Goal: Task Accomplishment & Management: Manage account settings

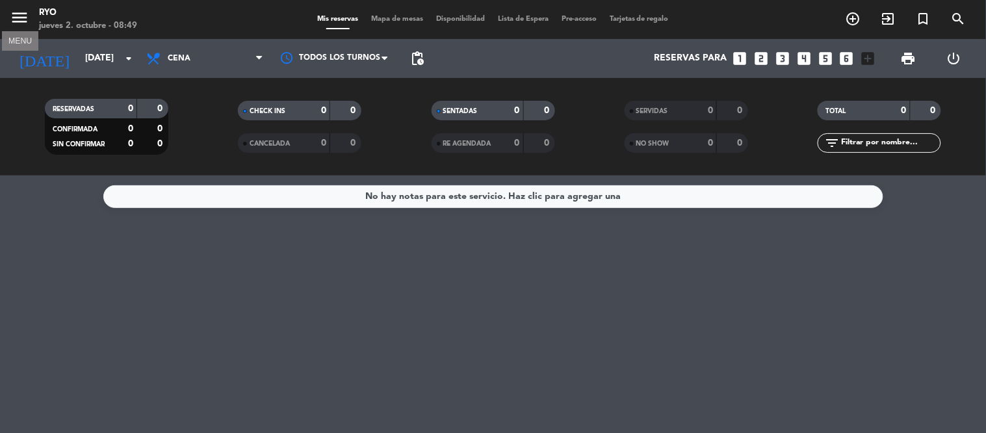
click at [21, 21] on icon "menu" at bounding box center [20, 18] width 20 height 20
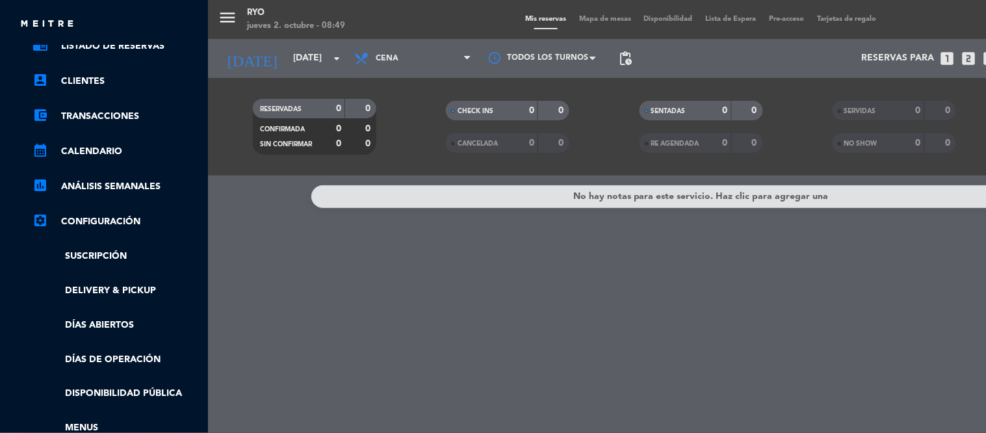
scroll to position [144, 0]
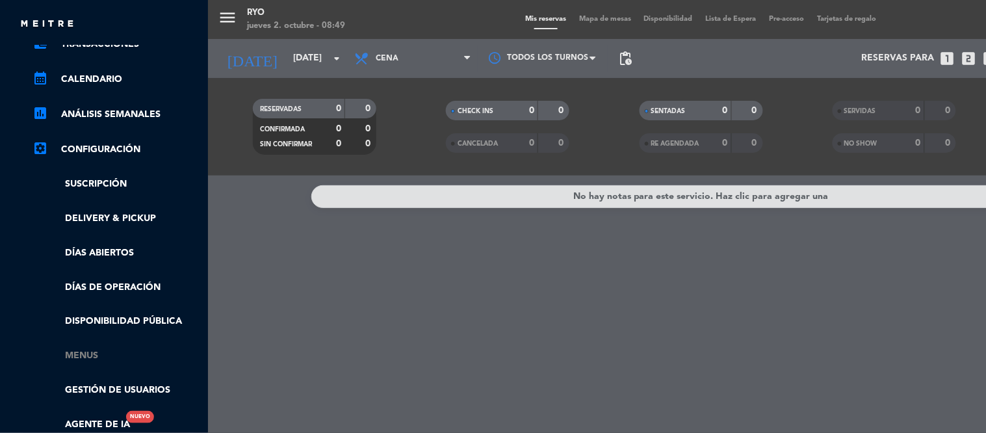
click at [92, 356] on link "Menus" at bounding box center [117, 355] width 169 height 15
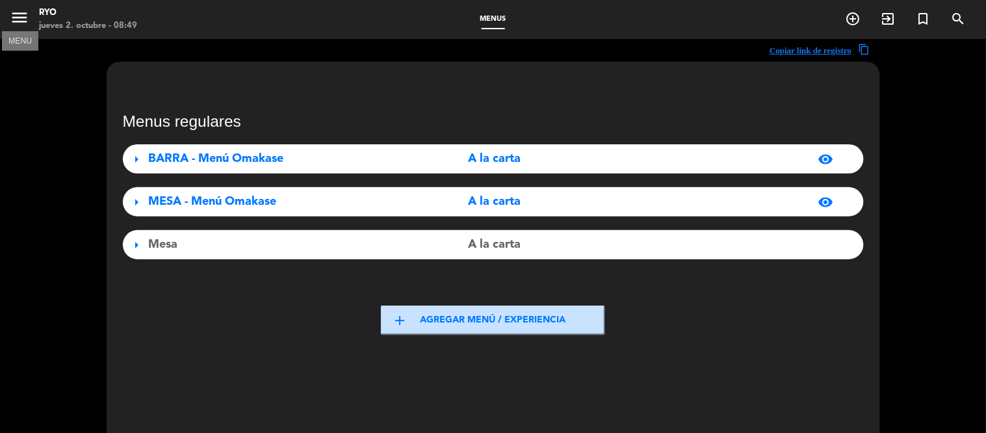
click at [14, 20] on icon "menu" at bounding box center [20, 18] width 20 height 20
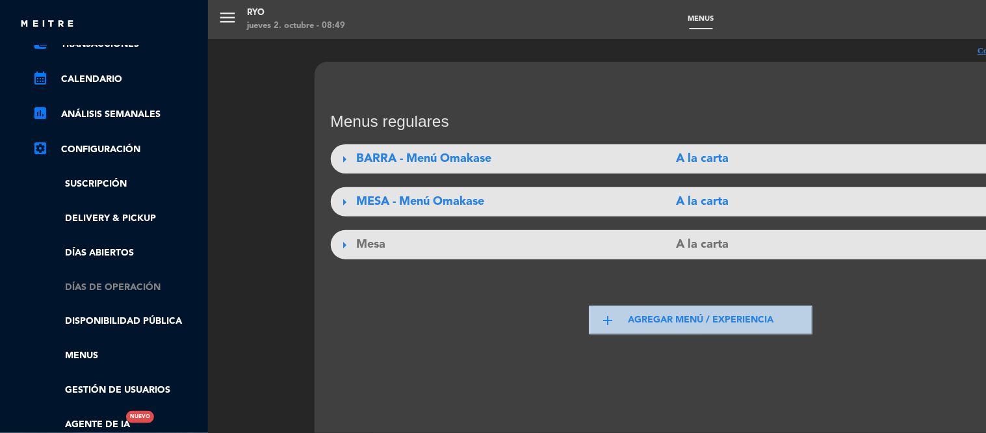
click at [96, 288] on link "Días de Operación" at bounding box center [117, 287] width 169 height 15
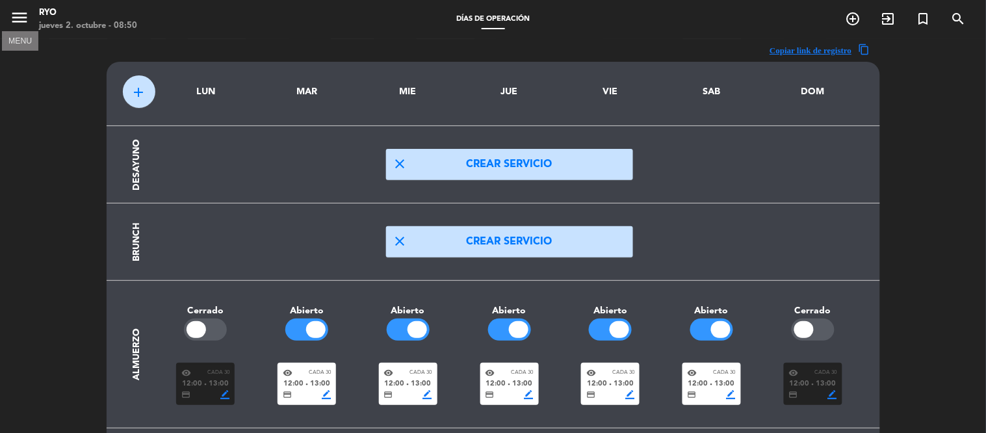
click at [20, 18] on icon "menu" at bounding box center [20, 18] width 20 height 20
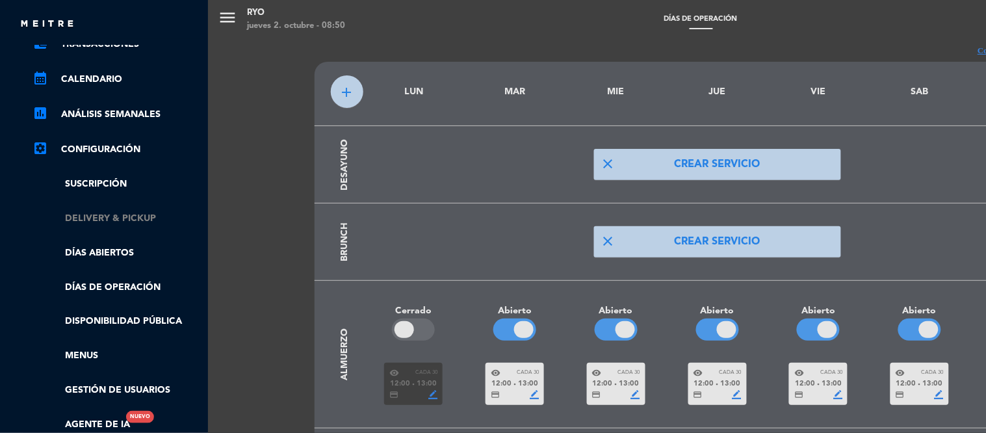
scroll to position [216, 0]
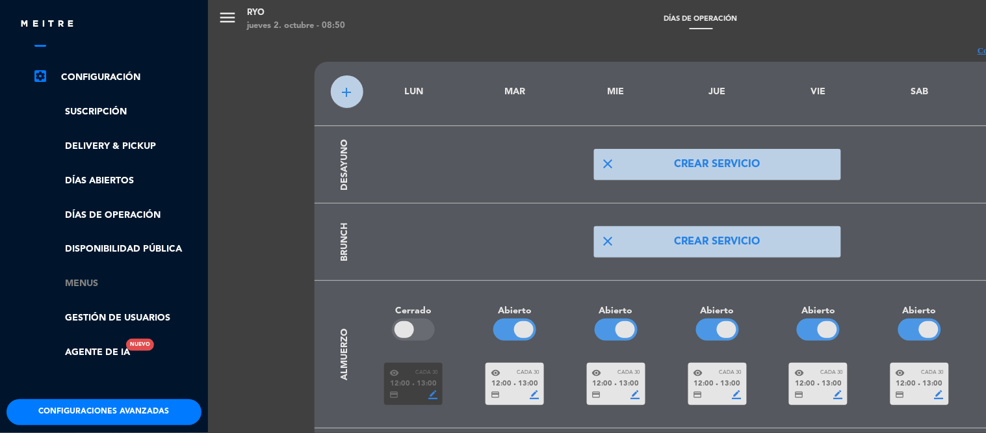
click at [101, 280] on link "Menus" at bounding box center [117, 283] width 169 height 15
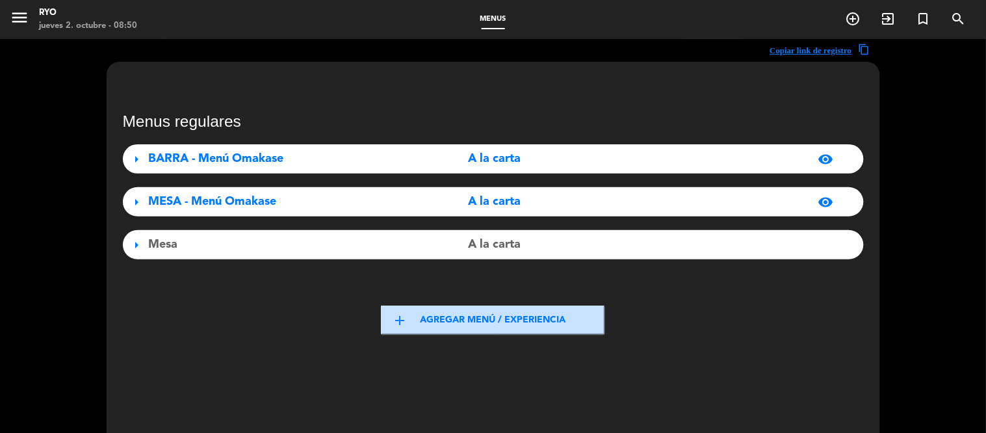
click at [135, 203] on span "arrow_right" at bounding box center [137, 202] width 16 height 16
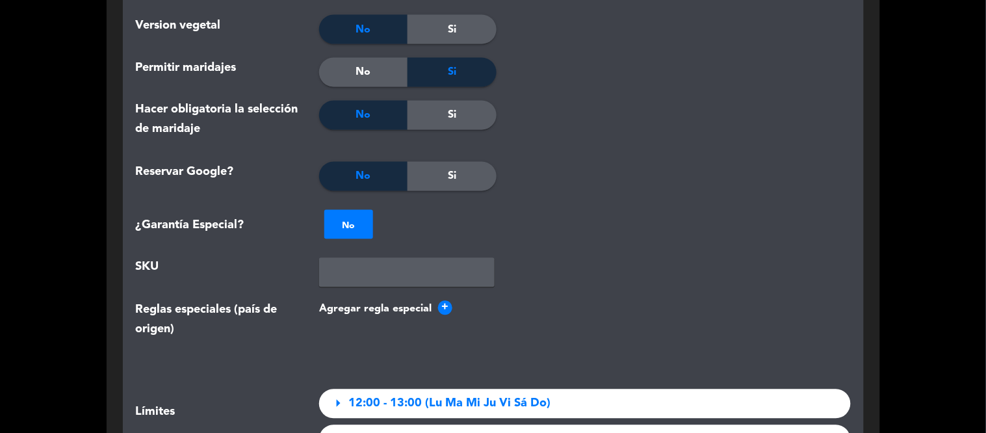
scroll to position [1950, 0]
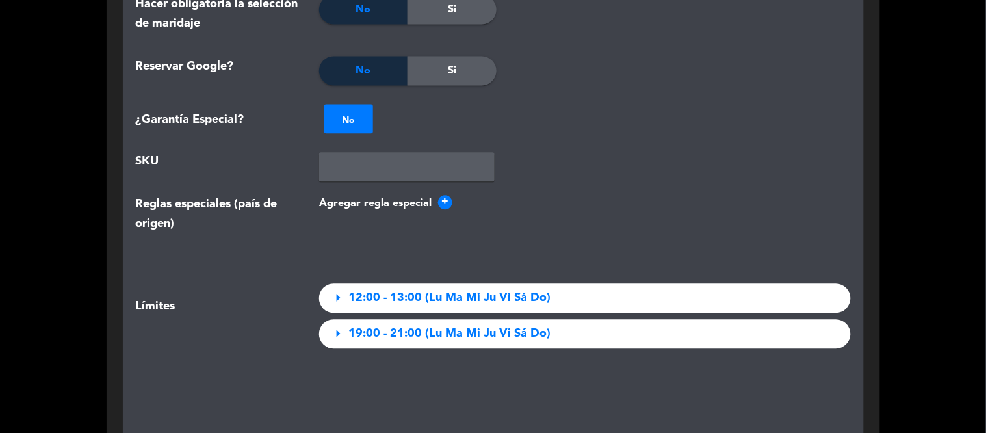
click at [334, 324] on span "arrow_right" at bounding box center [338, 333] width 18 height 18
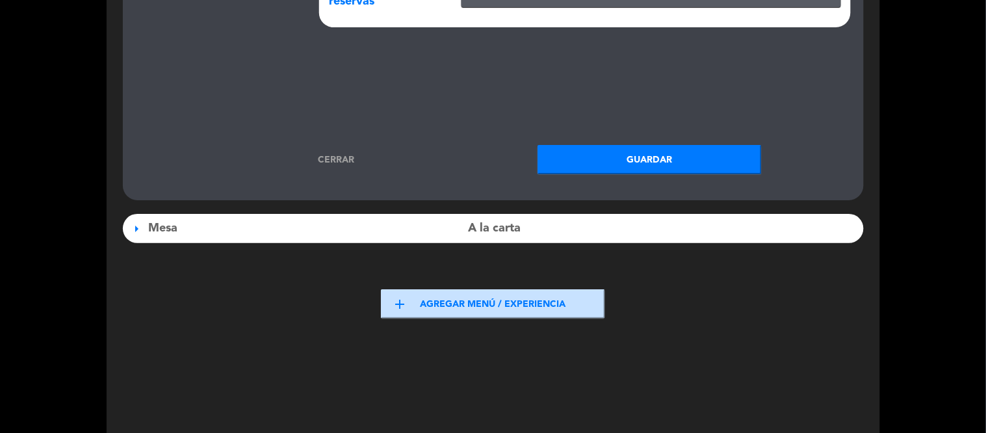
scroll to position [2499, 0]
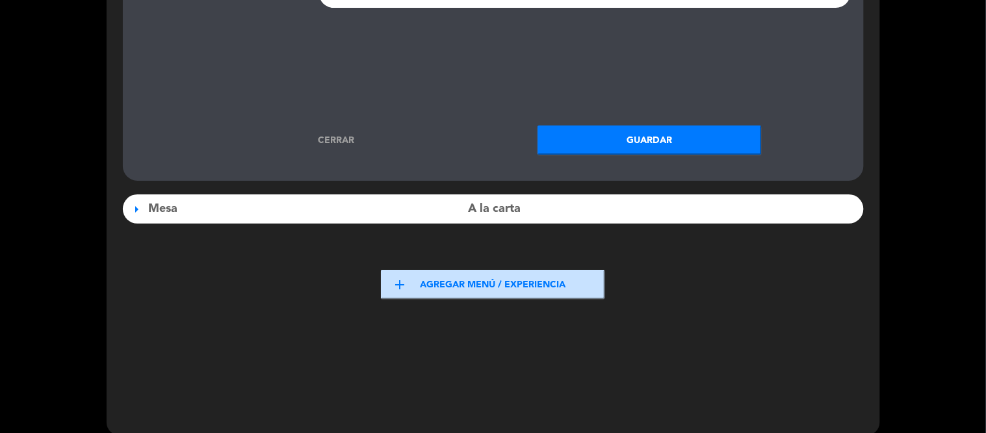
click at [685, 125] on button "Guardar" at bounding box center [650, 139] width 224 height 29
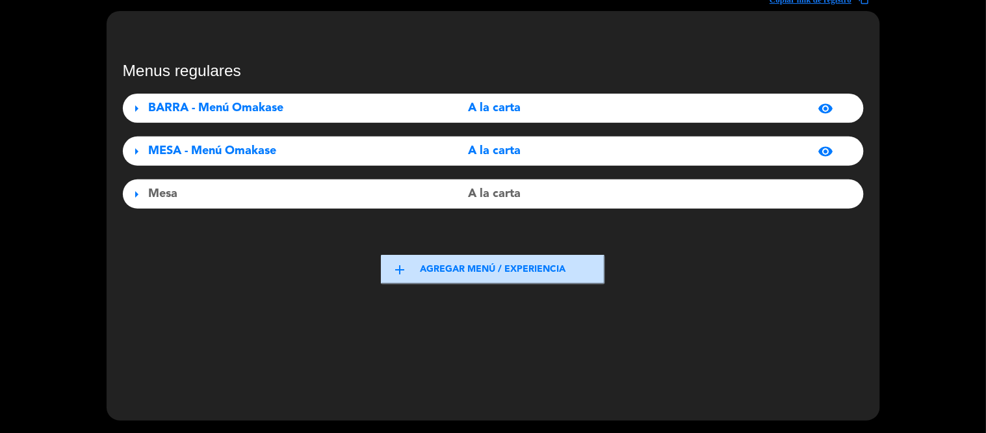
click at [130, 150] on span "arrow_right" at bounding box center [137, 152] width 16 height 16
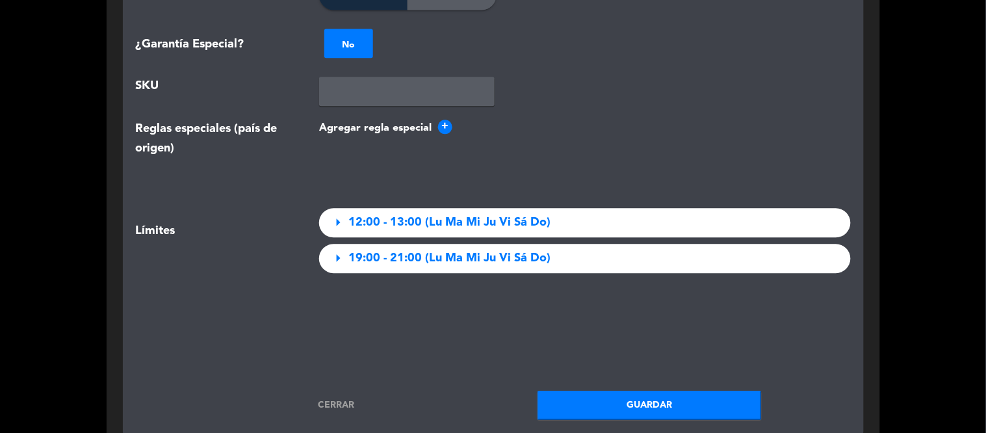
scroll to position [2002, 0]
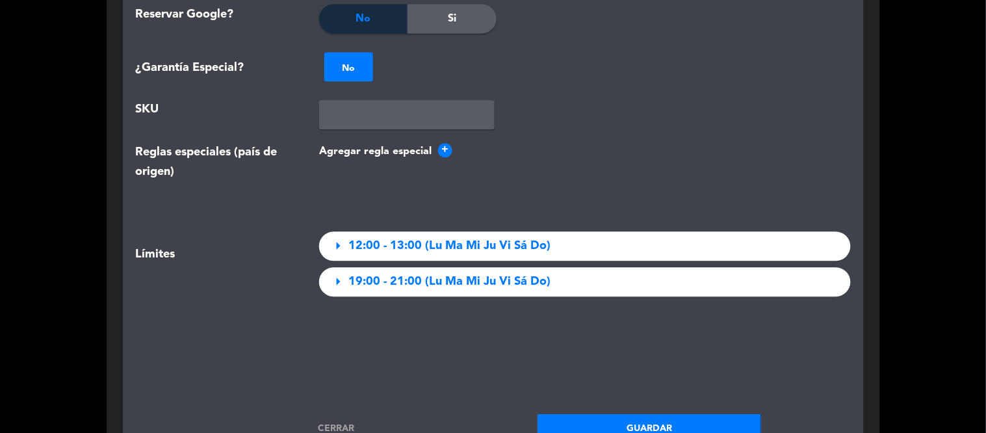
click at [332, 272] on span "arrow_right" at bounding box center [338, 281] width 18 height 18
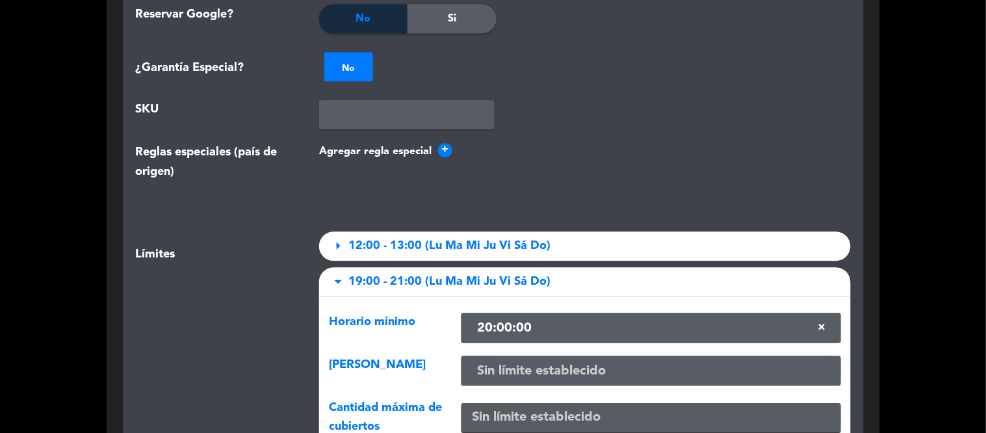
click at [569, 318] on input "text" at bounding box center [651, 328] width 369 height 21
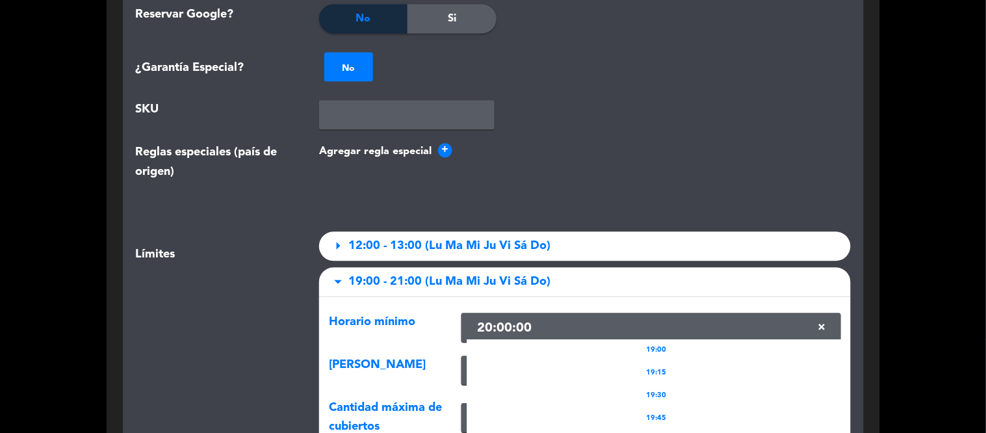
click at [569, 318] on input "text" at bounding box center [651, 328] width 369 height 21
click at [629, 318] on input "text" at bounding box center [651, 328] width 369 height 21
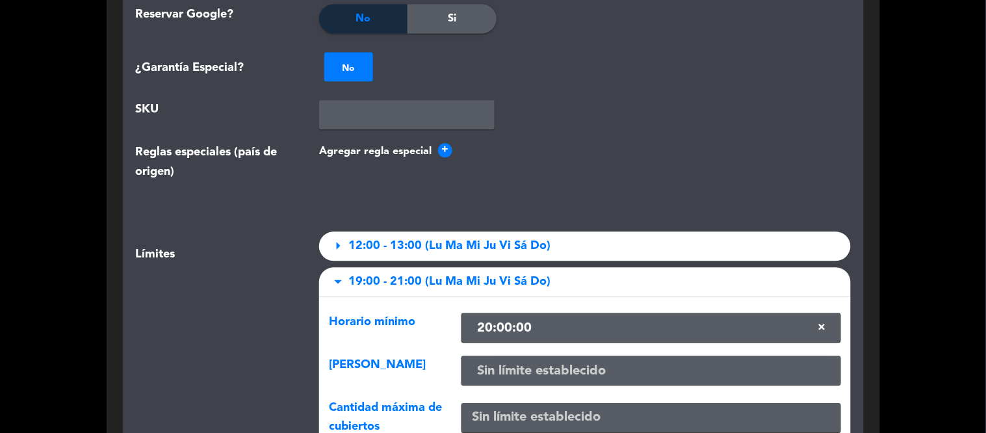
click at [415, 322] on div "Horario mínimo" at bounding box center [385, 327] width 133 height 29
click at [536, 318] on input "text" at bounding box center [651, 328] width 369 height 21
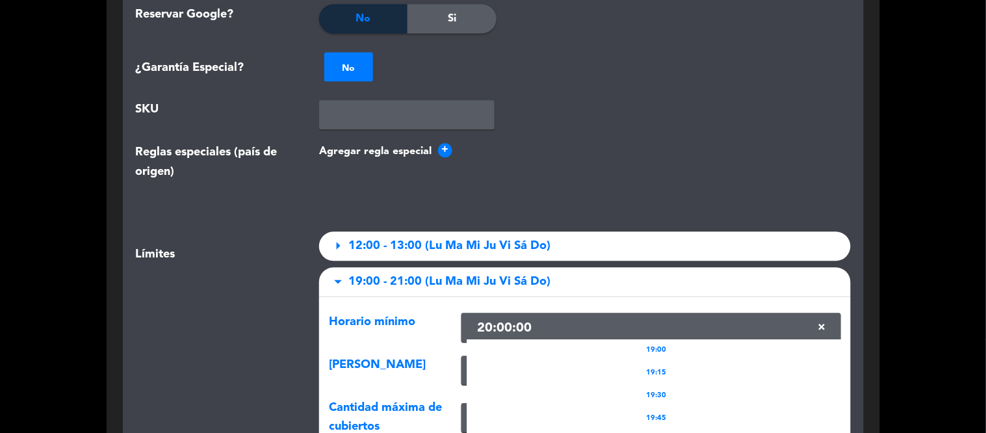
click at [536, 318] on input "text" at bounding box center [651, 328] width 369 height 21
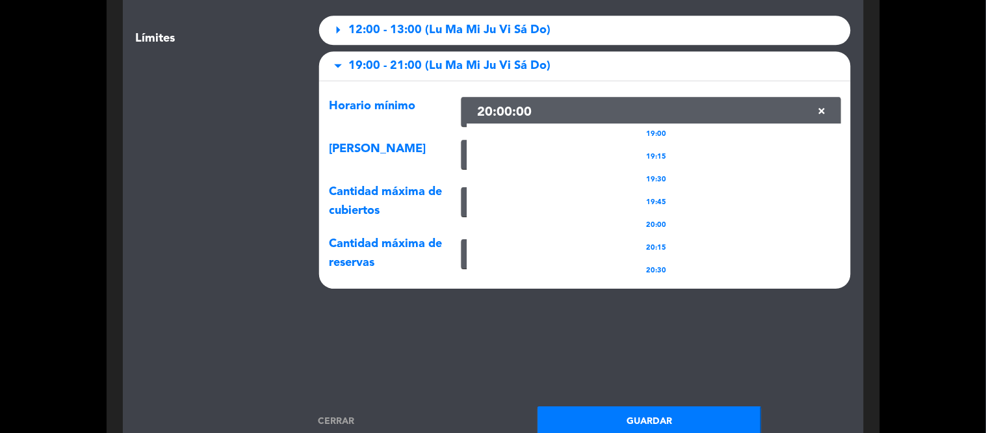
scroll to position [2219, 0]
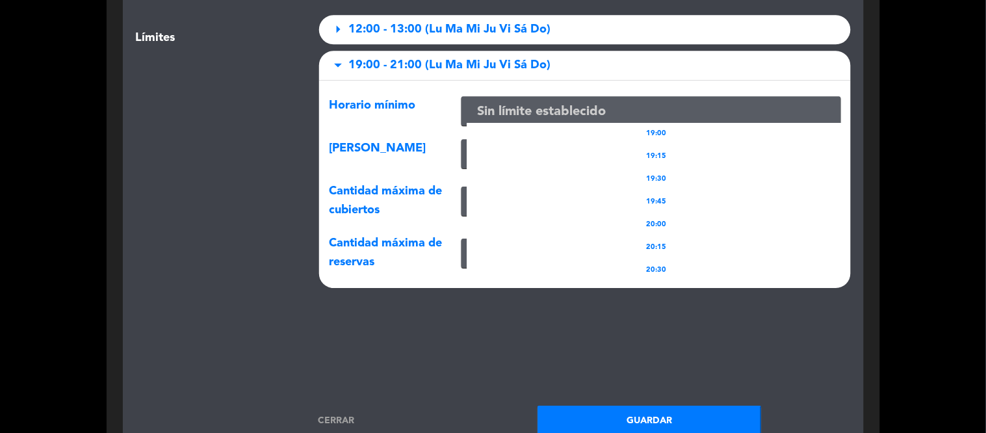
click at [229, 174] on div "Límites" at bounding box center [218, 155] width 184 height 280
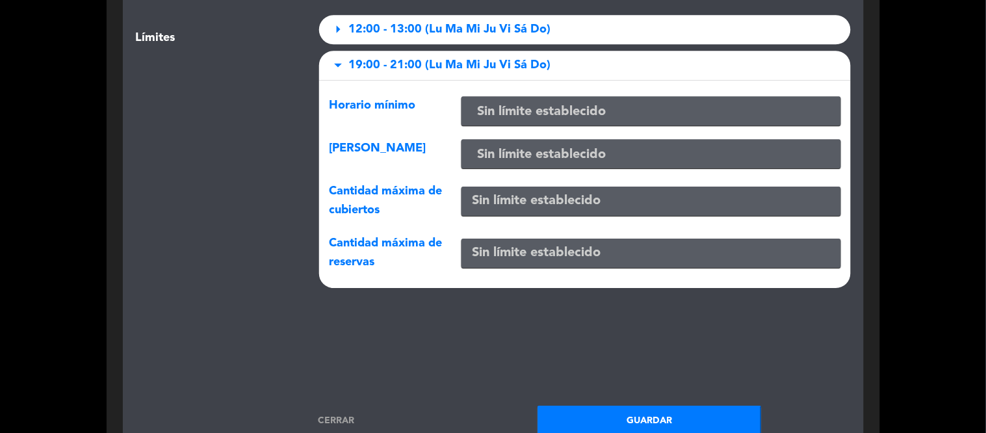
click at [670, 406] on button "Guardar" at bounding box center [650, 420] width 224 height 29
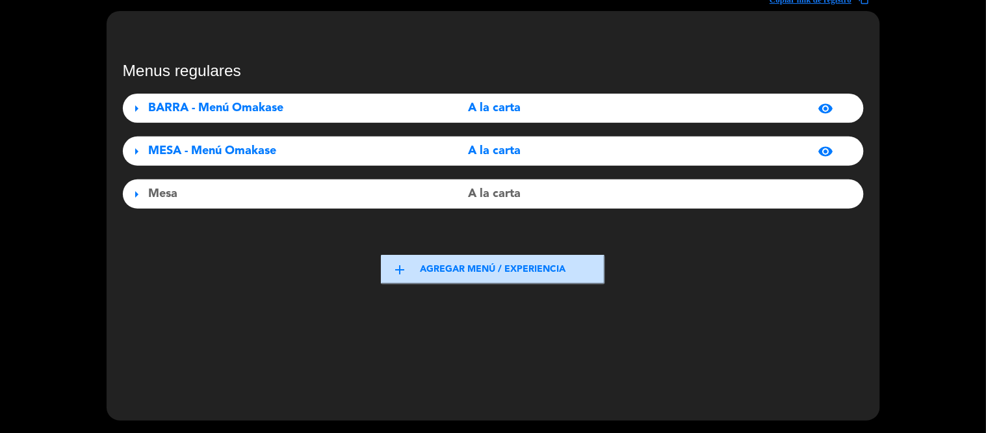
click at [135, 152] on span "arrow_right" at bounding box center [137, 152] width 16 height 16
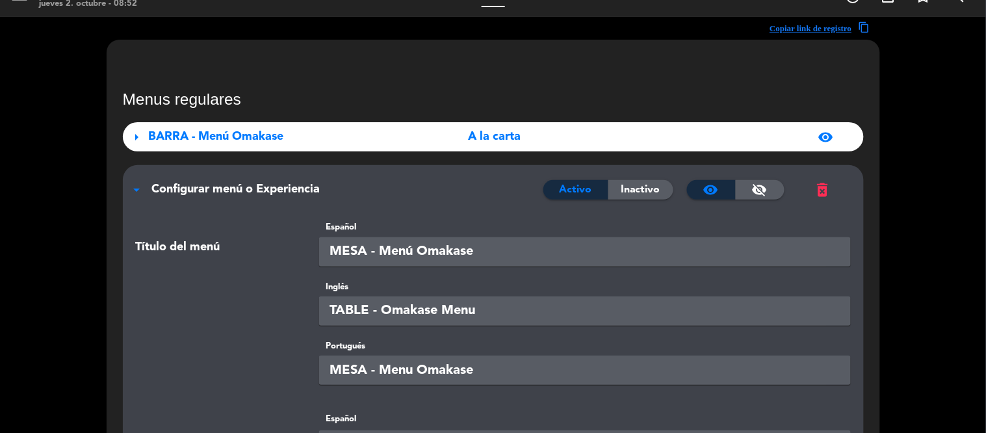
scroll to position [0, 0]
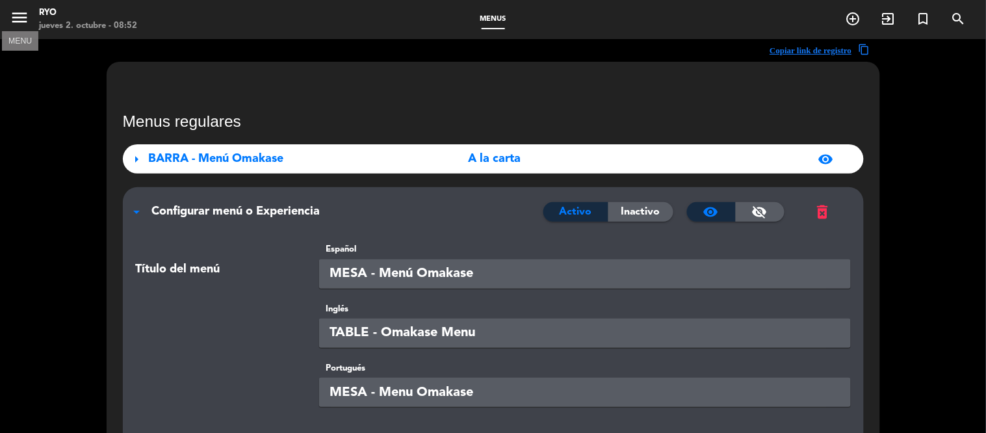
click at [18, 22] on icon "menu" at bounding box center [20, 18] width 20 height 20
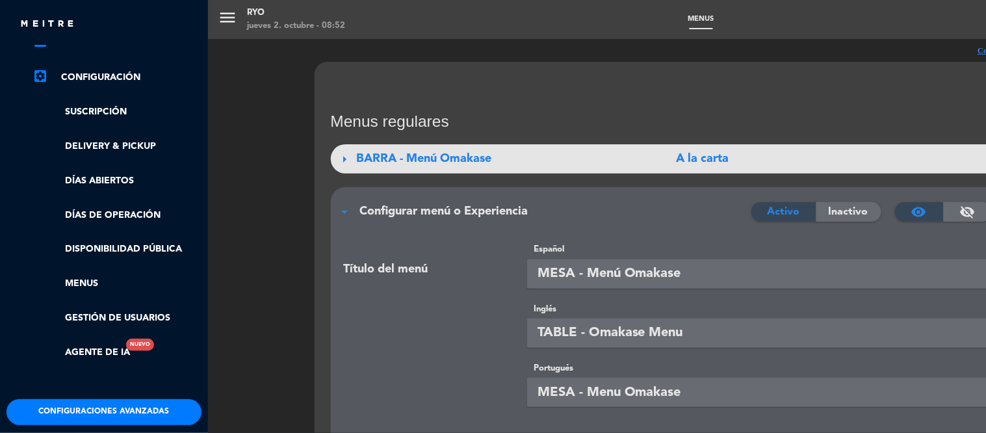
click at [86, 77] on link "settings_applications Configuración" at bounding box center [117, 78] width 169 height 16
click at [83, 118] on link "Suscripción" at bounding box center [117, 112] width 169 height 15
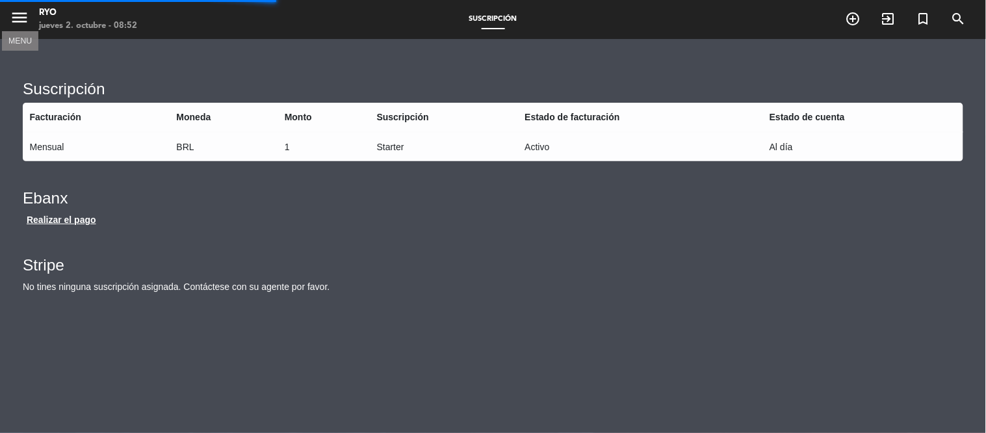
click at [14, 17] on icon "menu" at bounding box center [20, 18] width 20 height 20
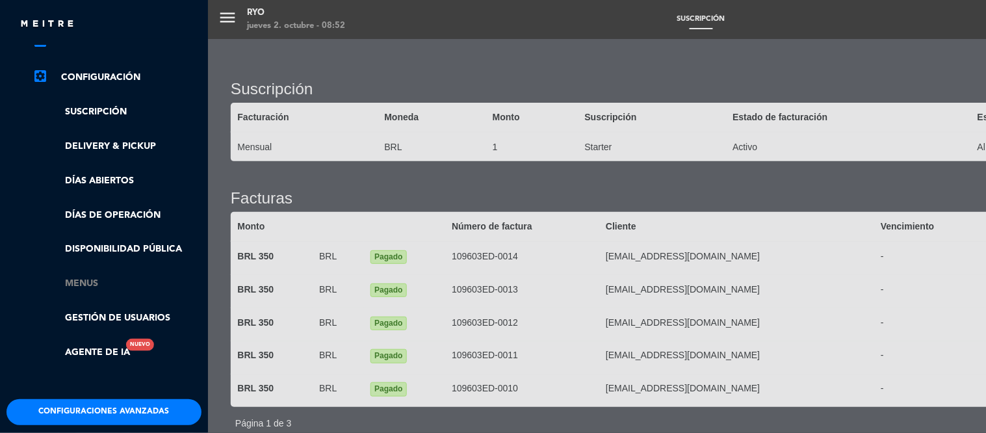
click at [78, 282] on link "Menus" at bounding box center [117, 283] width 169 height 15
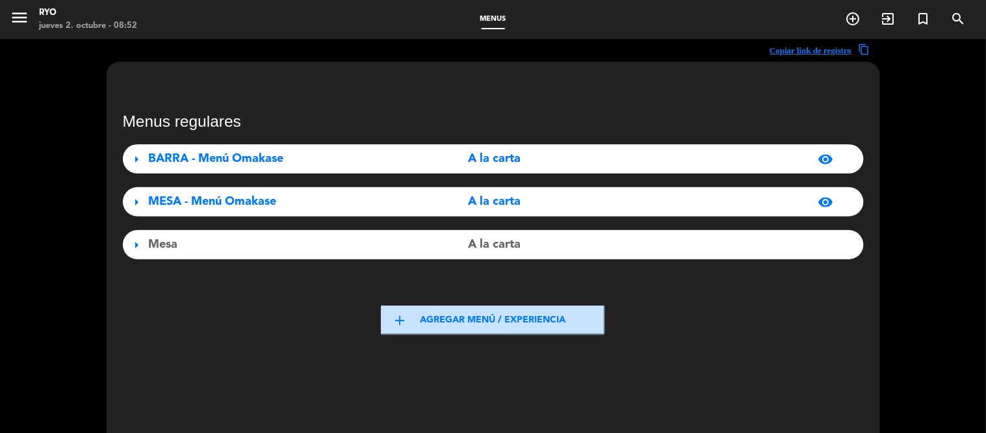
click at [138, 205] on span "arrow_right" at bounding box center [137, 202] width 16 height 16
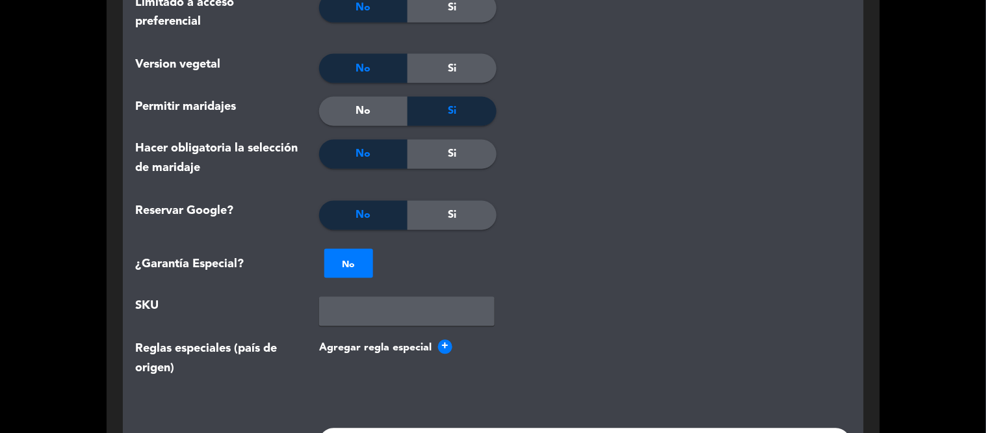
scroll to position [1877, 0]
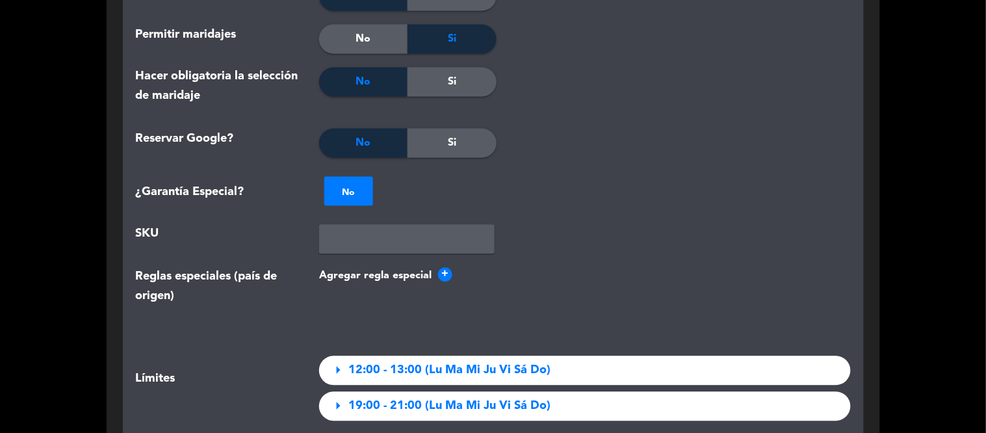
click at [332, 397] on span "arrow_right" at bounding box center [338, 406] width 18 height 18
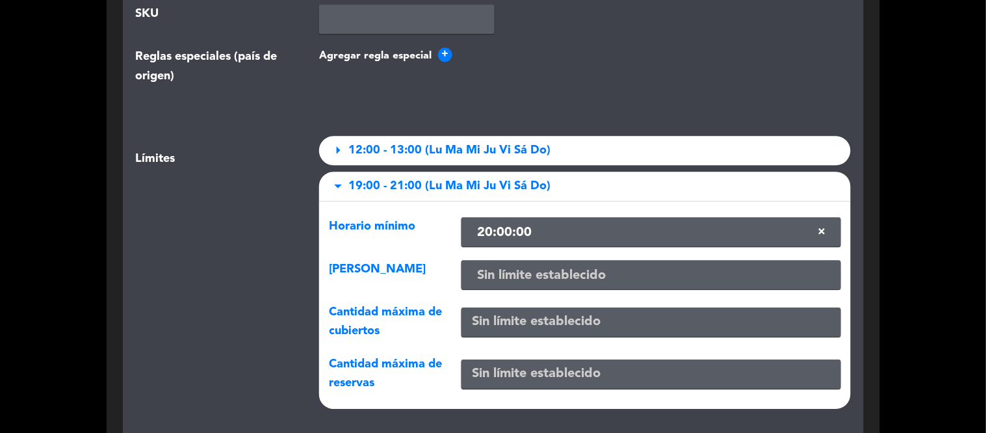
scroll to position [2095, 0]
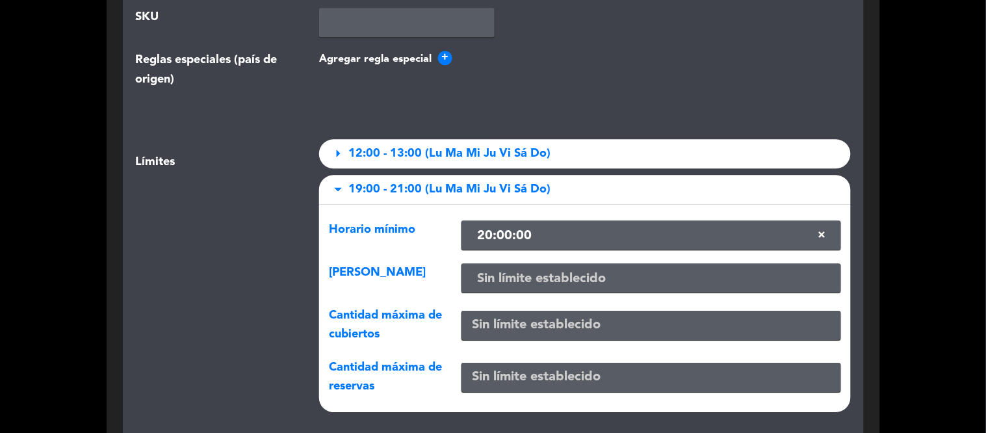
click at [715, 226] on input "text" at bounding box center [651, 236] width 369 height 21
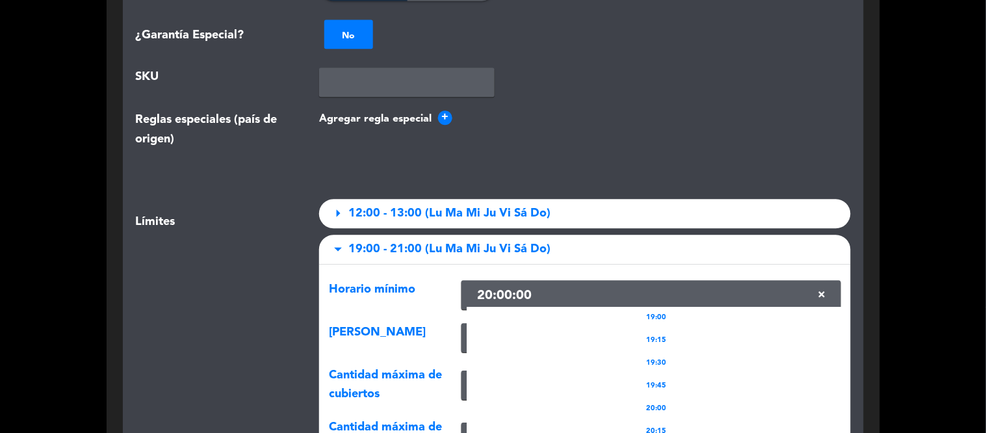
scroll to position [2022, 0]
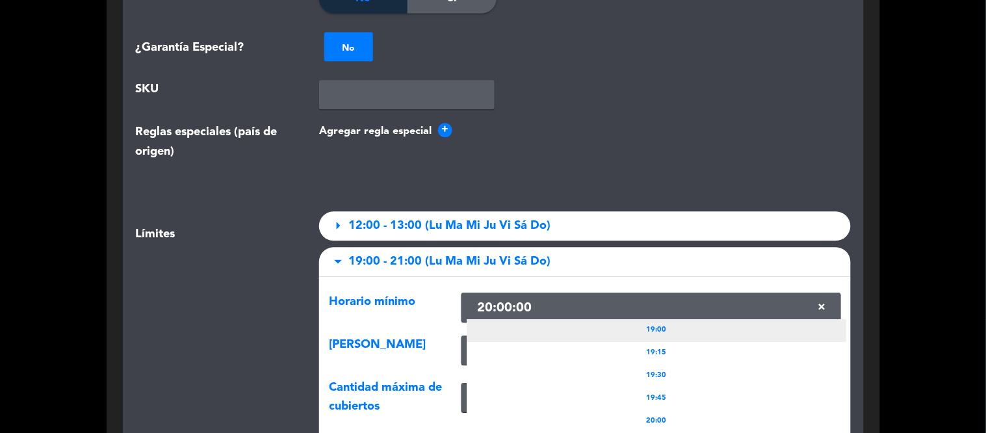
click at [670, 319] on div "19:00" at bounding box center [656, 330] width 379 height 23
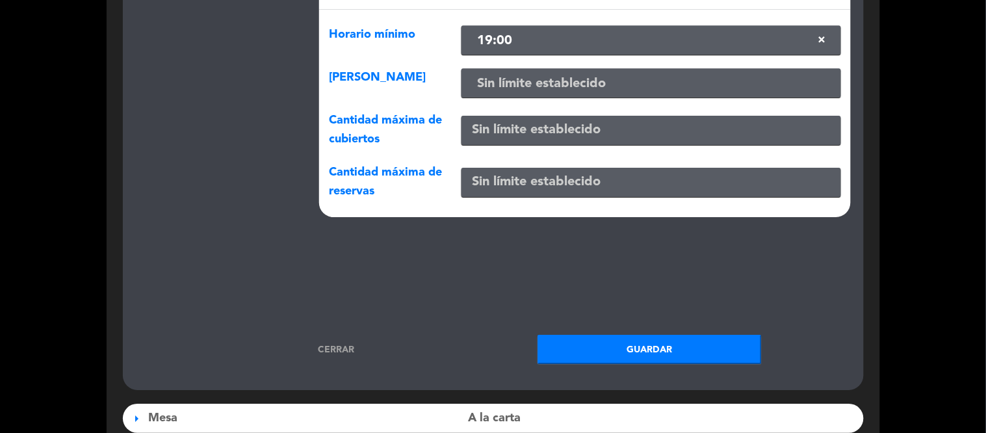
scroll to position [2311, 0]
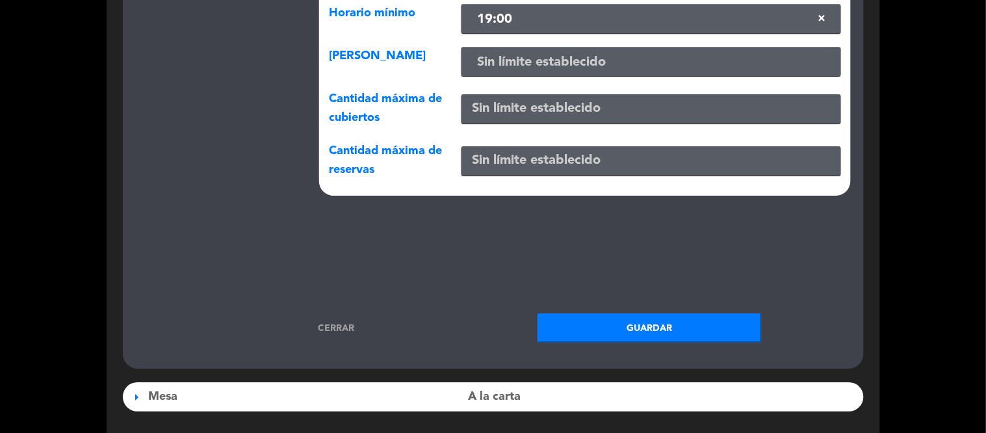
click at [706, 319] on button "Guardar" at bounding box center [650, 327] width 224 height 29
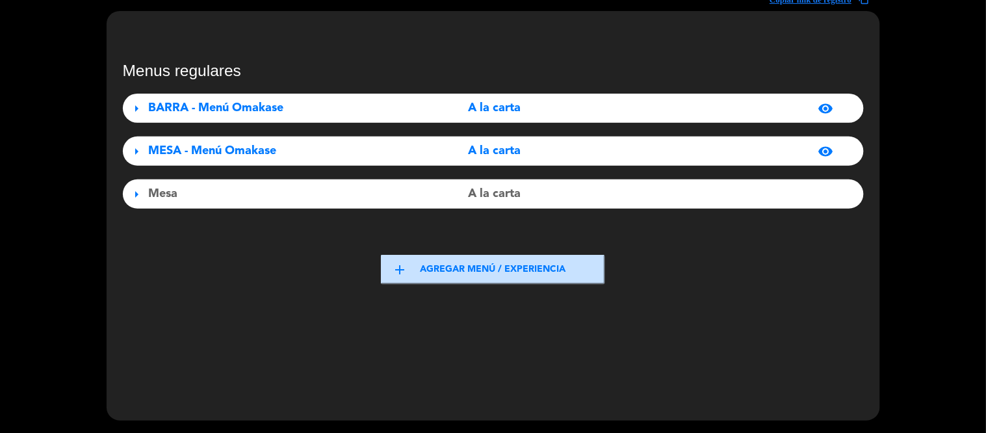
scroll to position [0, 0]
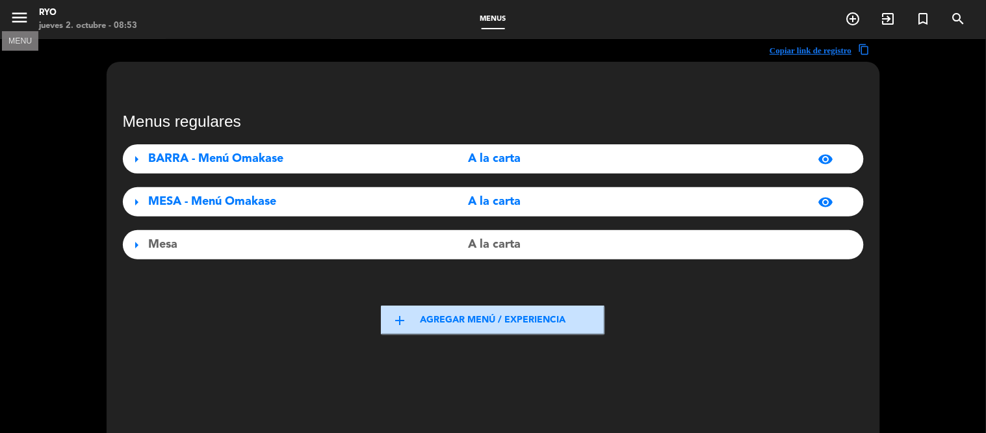
click at [16, 15] on icon "menu" at bounding box center [20, 18] width 20 height 20
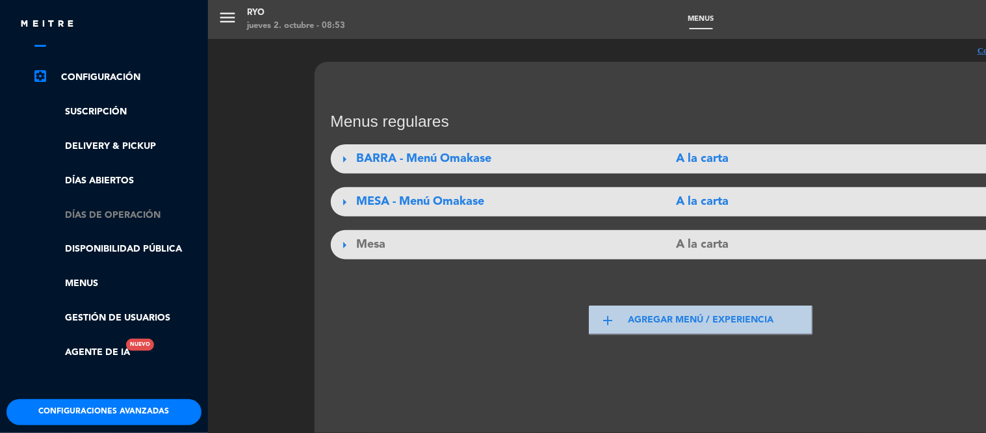
click at [98, 216] on link "Días de Operación" at bounding box center [117, 215] width 169 height 15
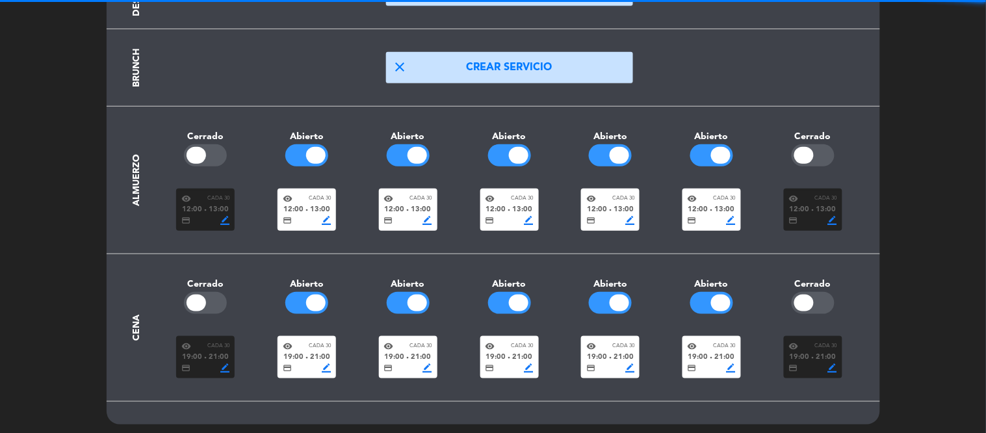
scroll to position [177, 0]
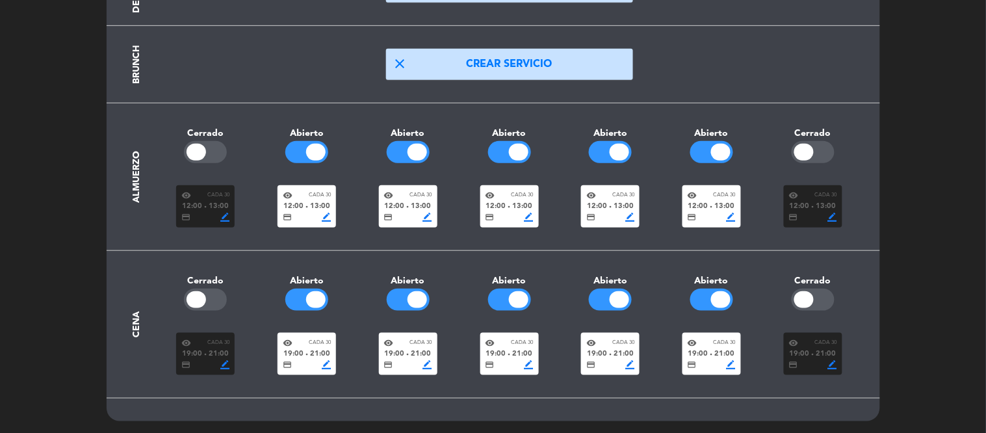
click at [717, 348] on span "21:00" at bounding box center [725, 354] width 20 height 12
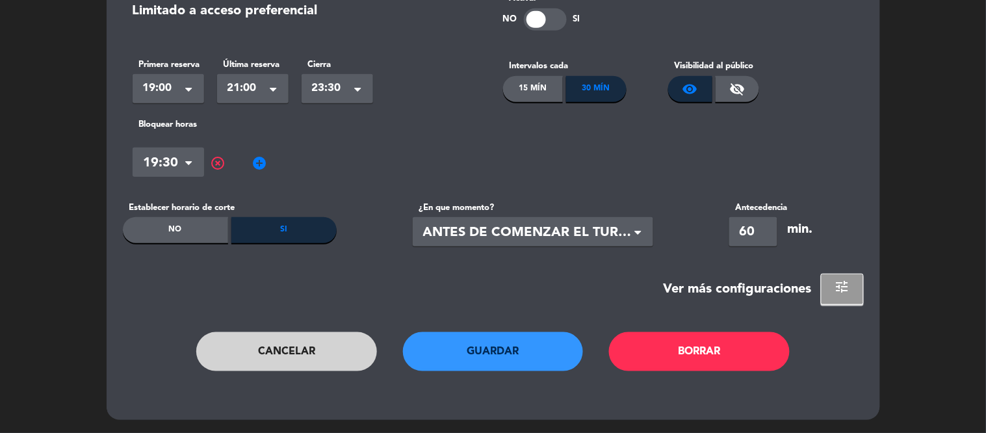
scroll to position [0, 0]
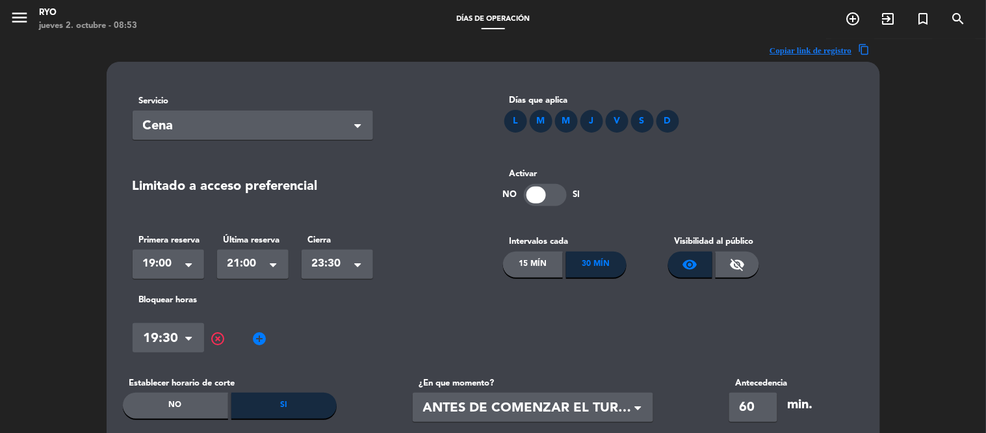
click at [215, 338] on span "highlight_off" at bounding box center [219, 339] width 16 height 16
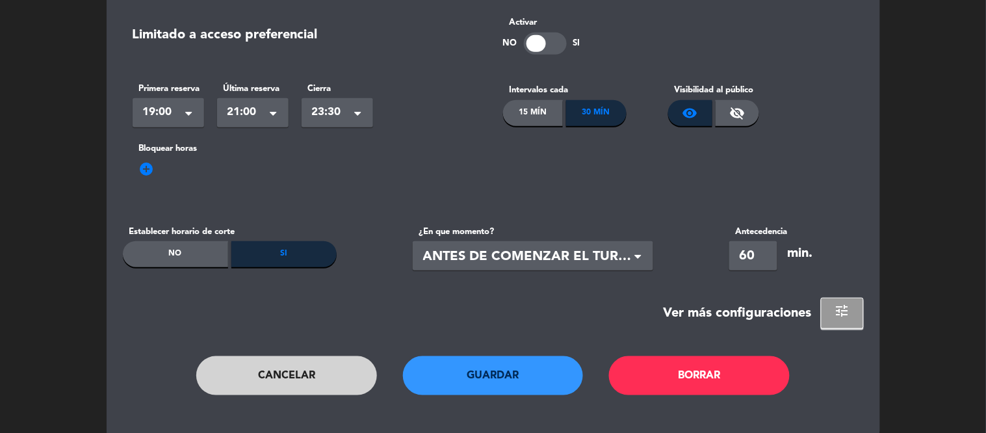
scroll to position [176, 0]
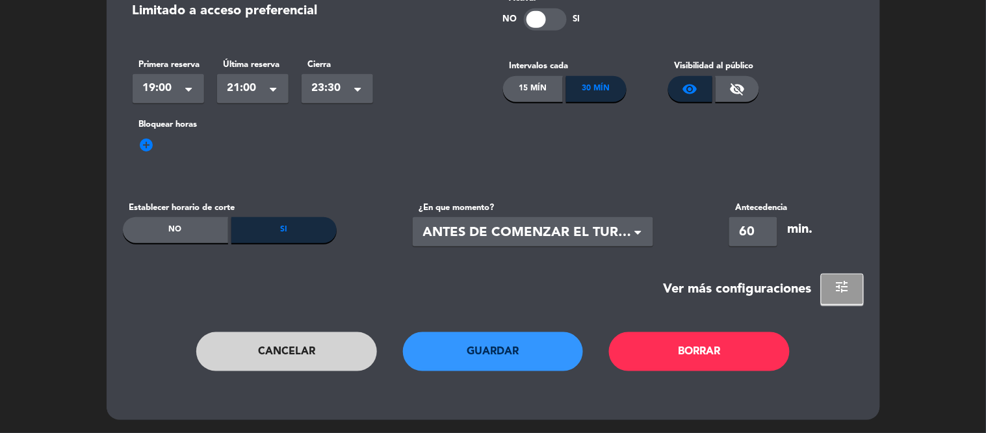
click at [478, 341] on button "Guardar" at bounding box center [493, 351] width 181 height 39
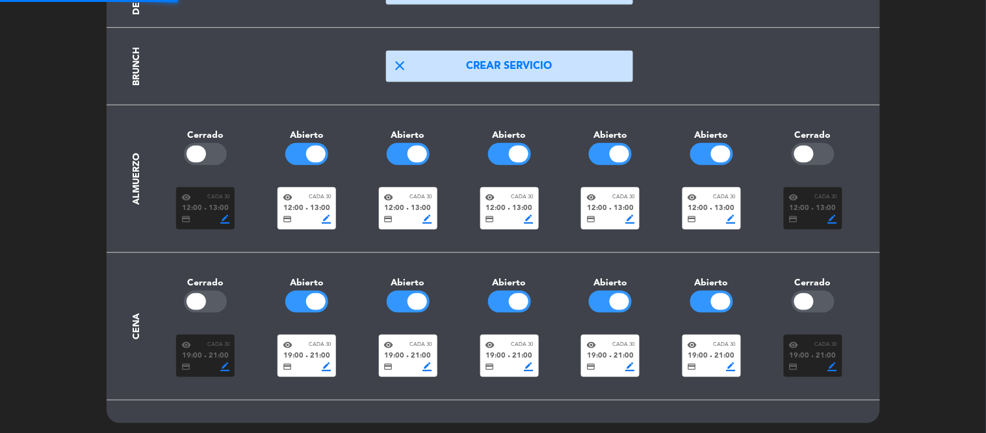
scroll to position [177, 0]
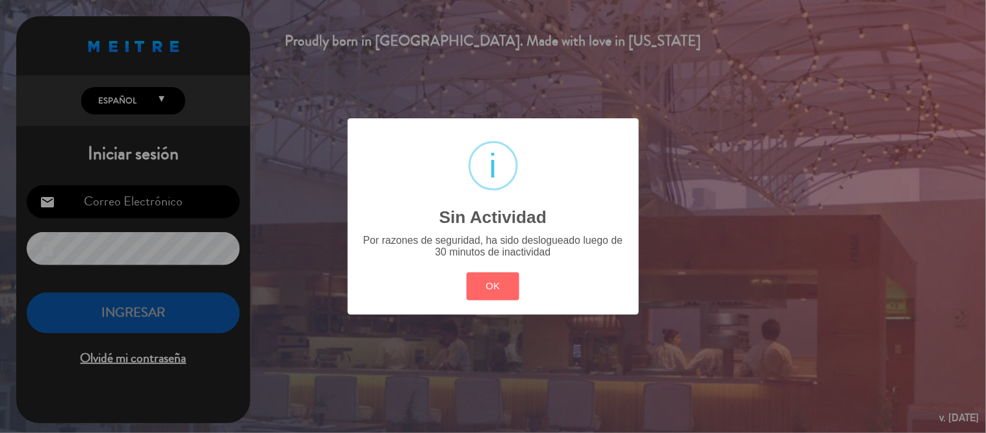
type input "[EMAIL_ADDRESS][DOMAIN_NAME]"
